Goal: Find specific page/section: Find specific page/section

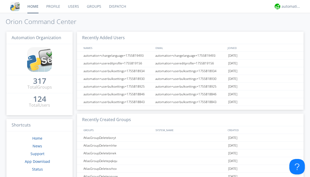
click at [117, 6] on link "Dispatch" at bounding box center [117, 6] width 25 height 13
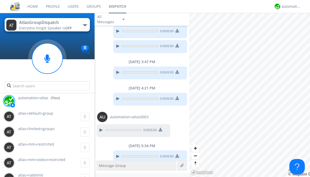
scroll to position [360, 0]
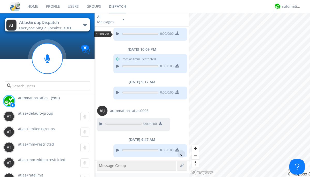
scroll to position [25, 0]
click at [179, 154] on div "^" at bounding box center [181, 154] width 8 height 8
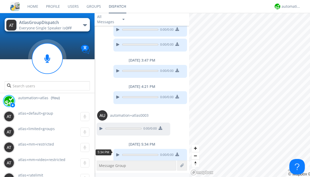
scroll to position [370, 0]
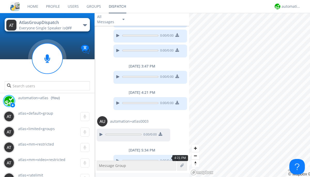
scroll to position [375, 0]
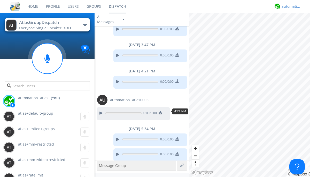
click at [290, 6] on div "automation+atlas" at bounding box center [290, 6] width 19 height 5
